Goal: Information Seeking & Learning: Learn about a topic

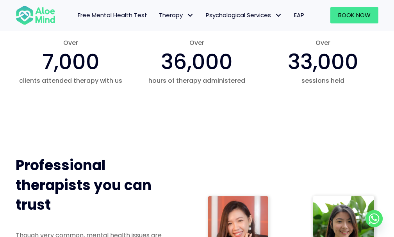
scroll to position [195, 0]
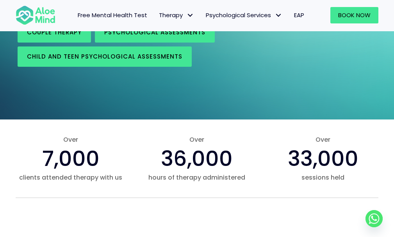
click at [54, 12] on span "Individual therapy" at bounding box center [60, 8] width 66 height 8
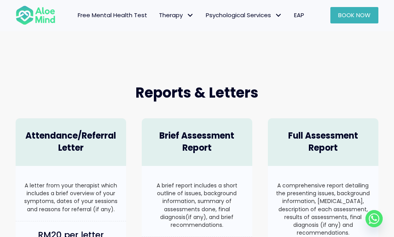
scroll to position [508, 0]
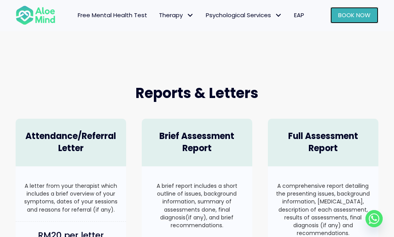
click at [346, 14] on span "Book Now" at bounding box center [354, 15] width 32 height 8
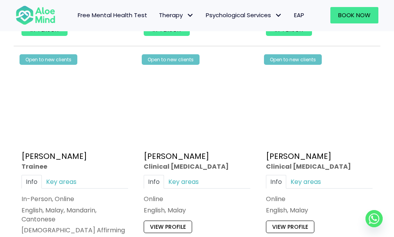
scroll to position [2031, 0]
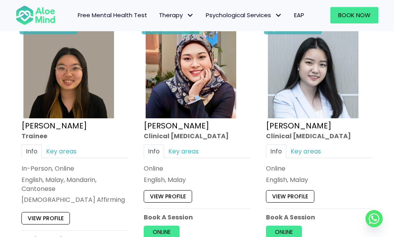
click at [109, 147] on div "Info Key areas" at bounding box center [74, 152] width 107 height 14
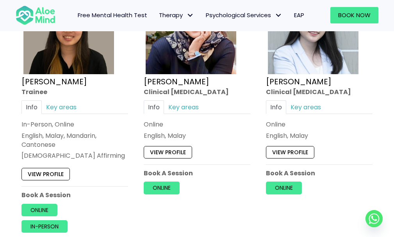
scroll to position [2149, 0]
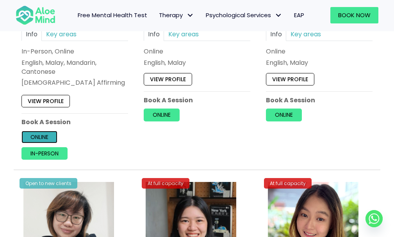
click at [37, 132] on link "Online" at bounding box center [39, 136] width 36 height 13
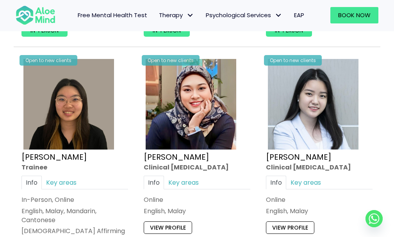
scroll to position [1992, 0]
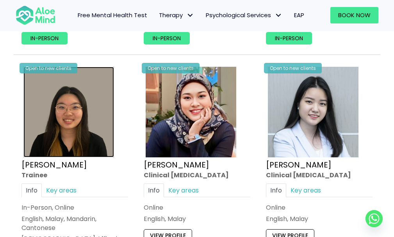
click at [82, 123] on img at bounding box center [68, 112] width 91 height 91
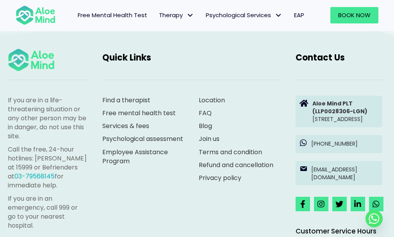
scroll to position [742, 0]
click at [264, 134] on p "Join us" at bounding box center [239, 138] width 81 height 9
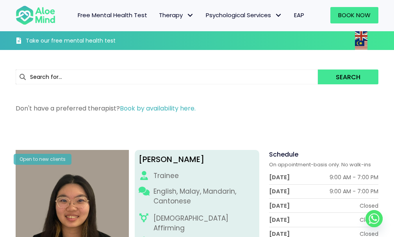
scroll to position [0, 0]
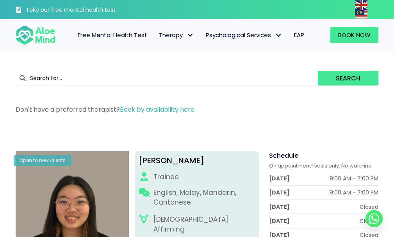
click at [136, 36] on span "Free Mental Health Test" at bounding box center [113, 35] width 70 height 8
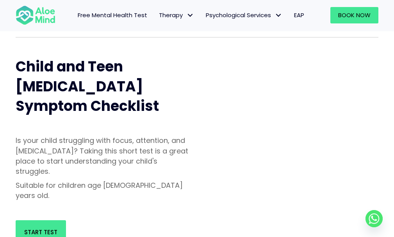
scroll to position [78, 0]
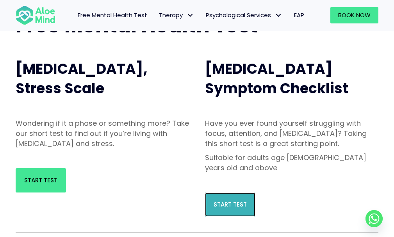
click at [229, 193] on link "Start Test" at bounding box center [230, 205] width 50 height 24
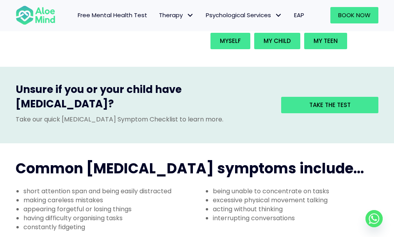
scroll to position [234, 0]
